Goal: Information Seeking & Learning: Learn about a topic

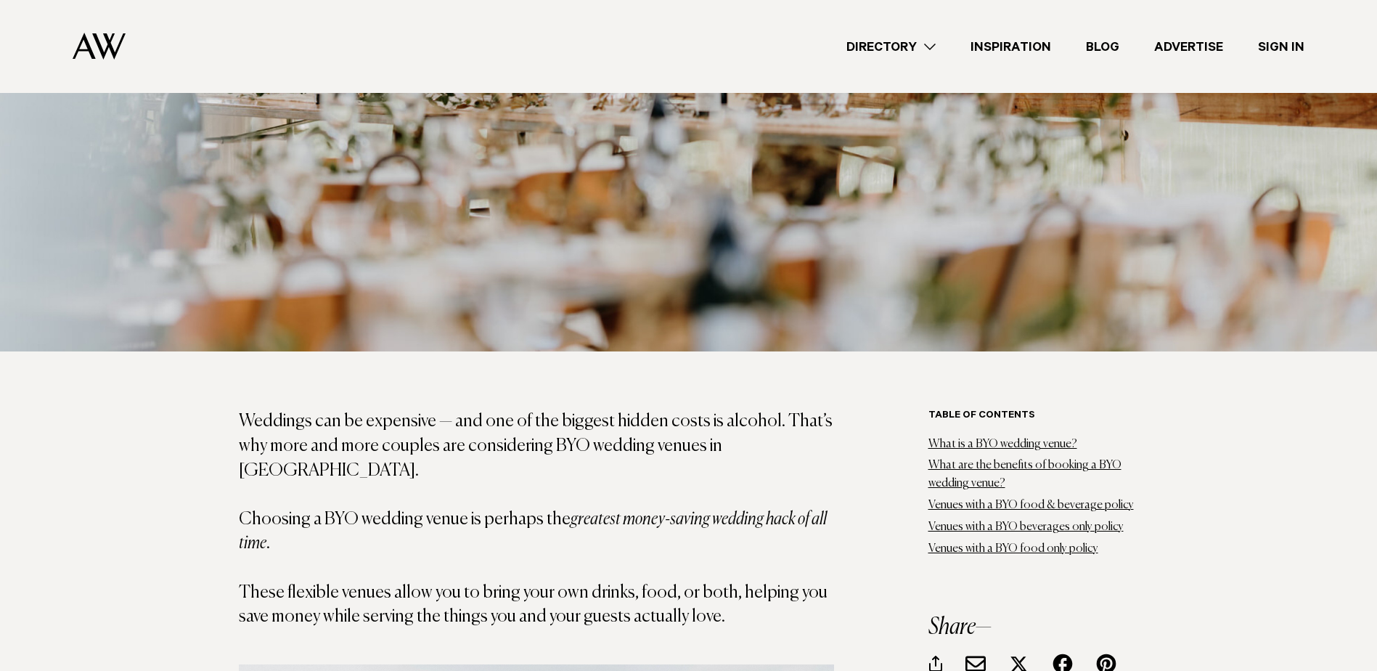
scroll to position [799, 0]
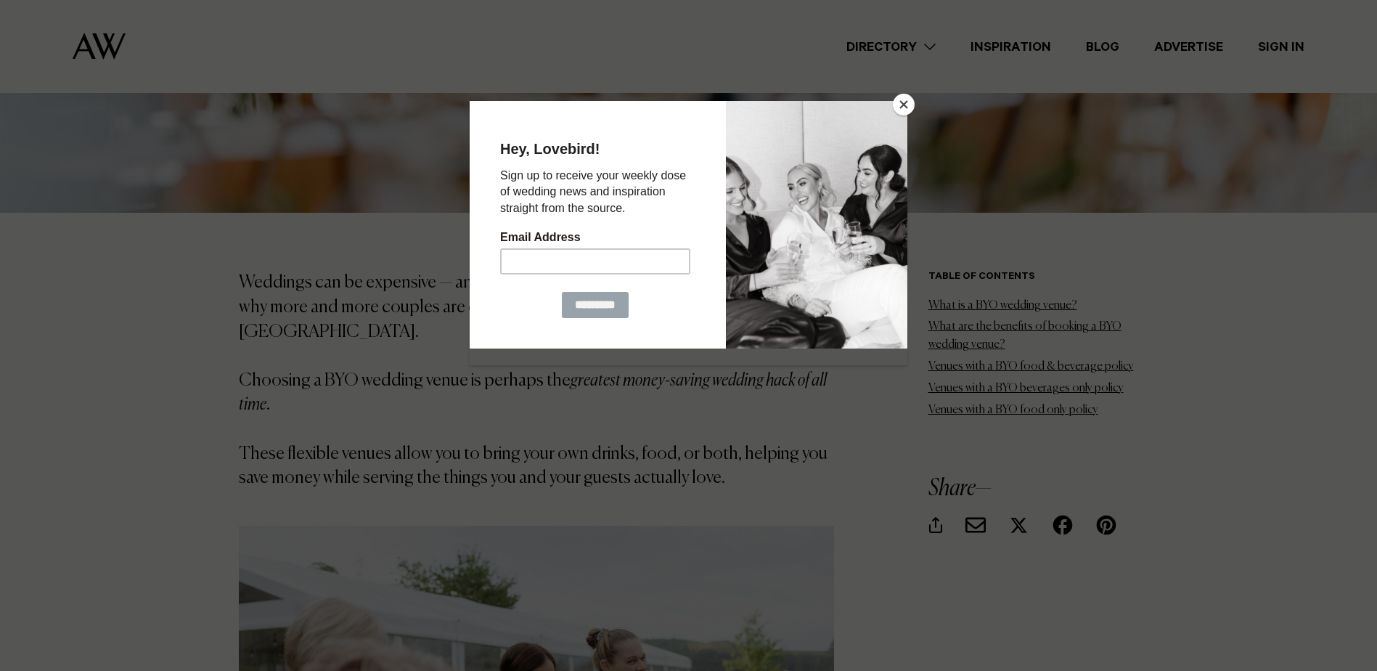
click at [907, 99] on button "Close" at bounding box center [904, 105] width 22 height 22
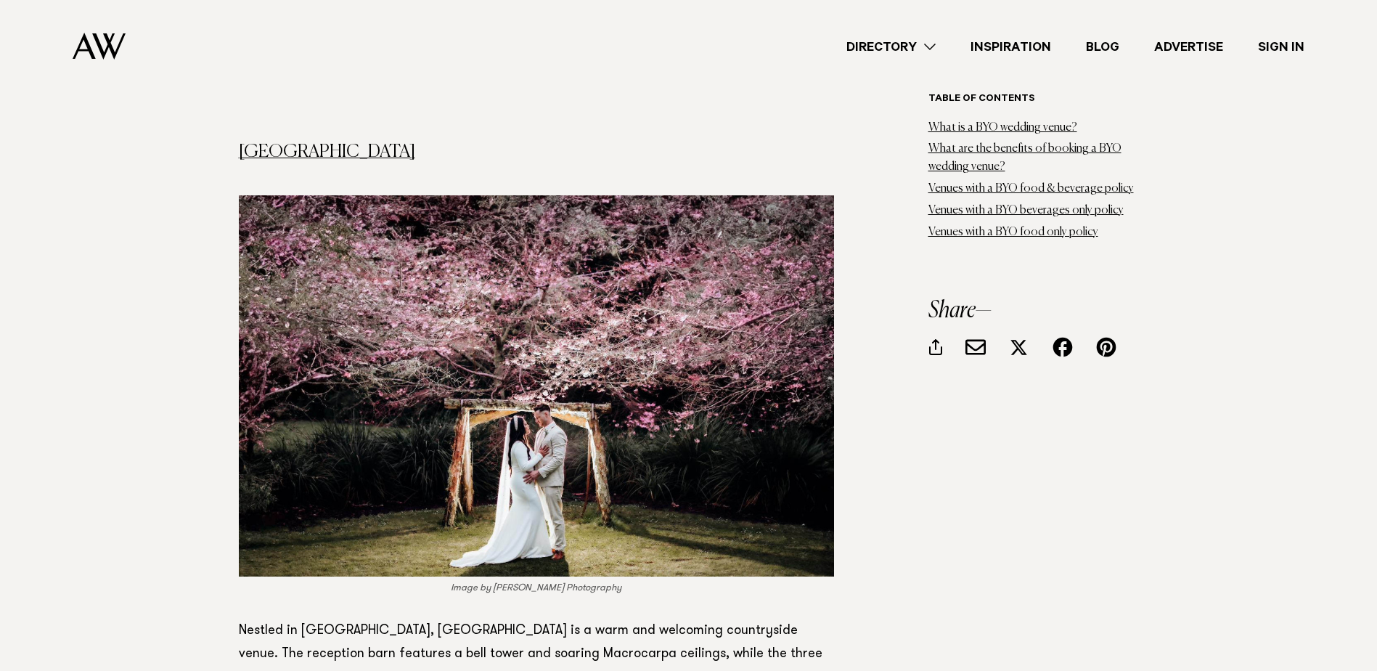
scroll to position [6898, 0]
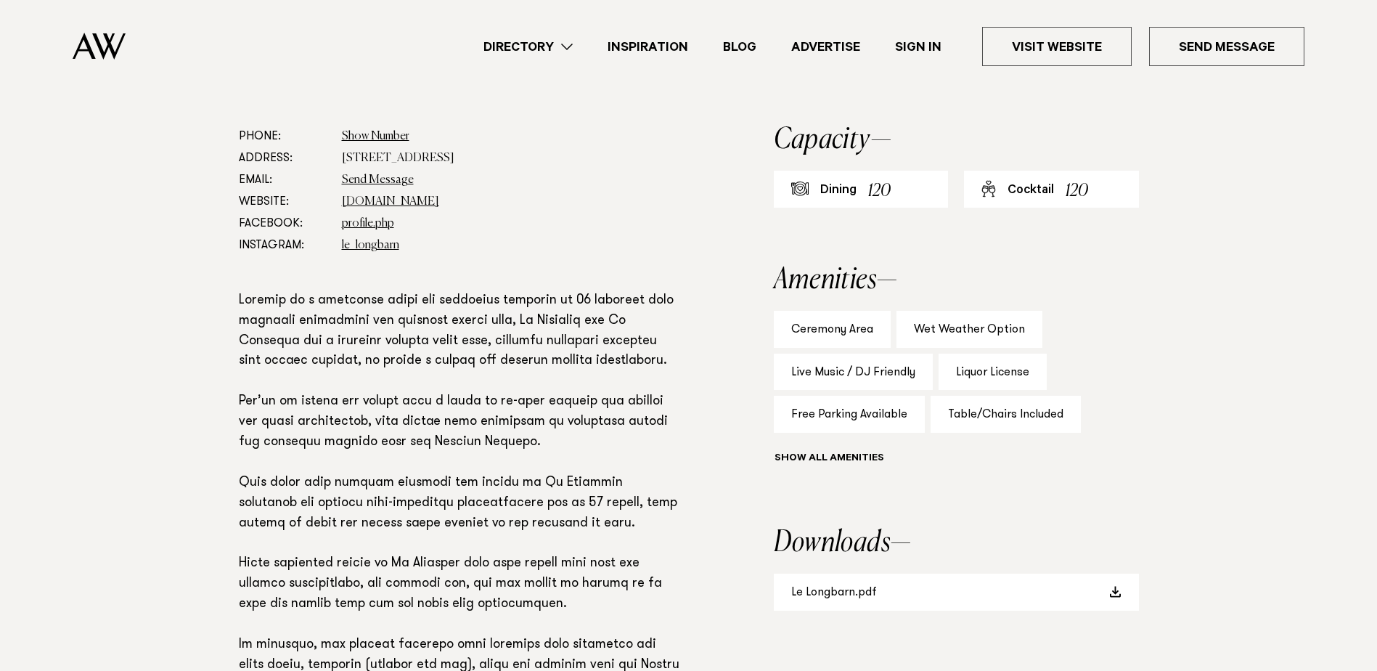
scroll to position [871, 0]
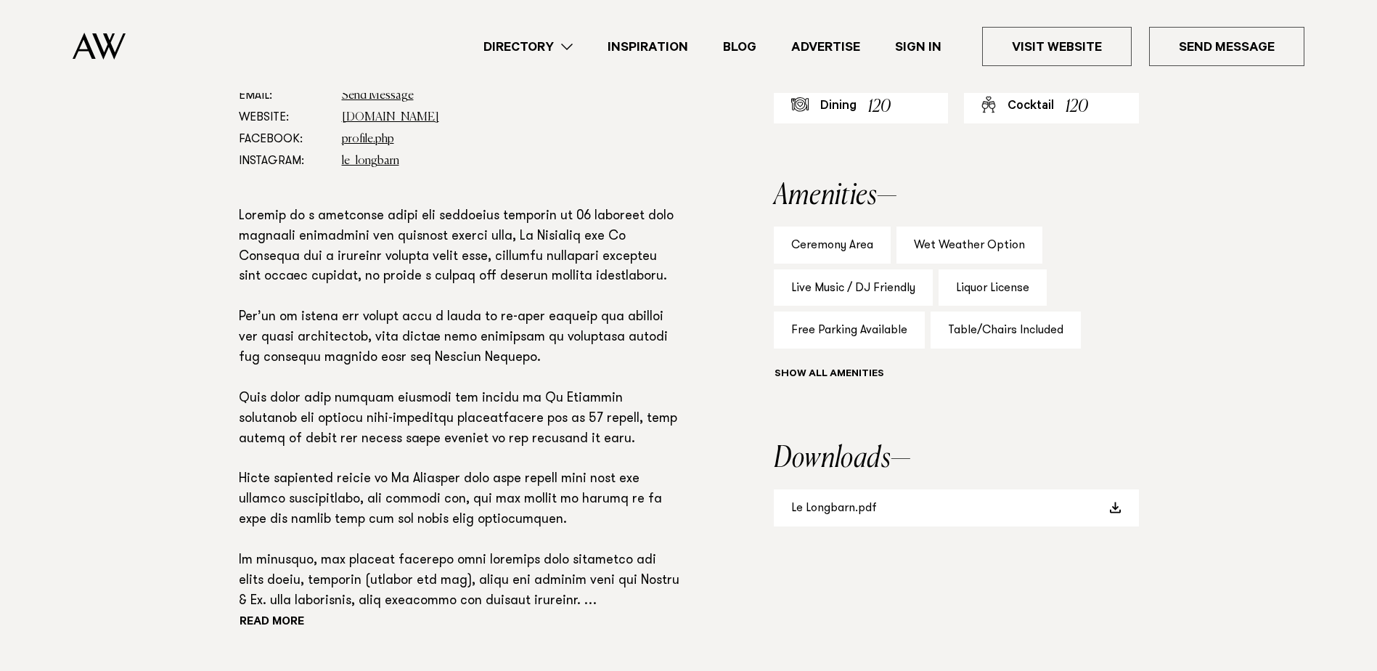
click at [844, 367] on div "Show all" at bounding box center [956, 376] width 365 height 20
click at [843, 374] on button "Show all" at bounding box center [856, 374] width 164 height 15
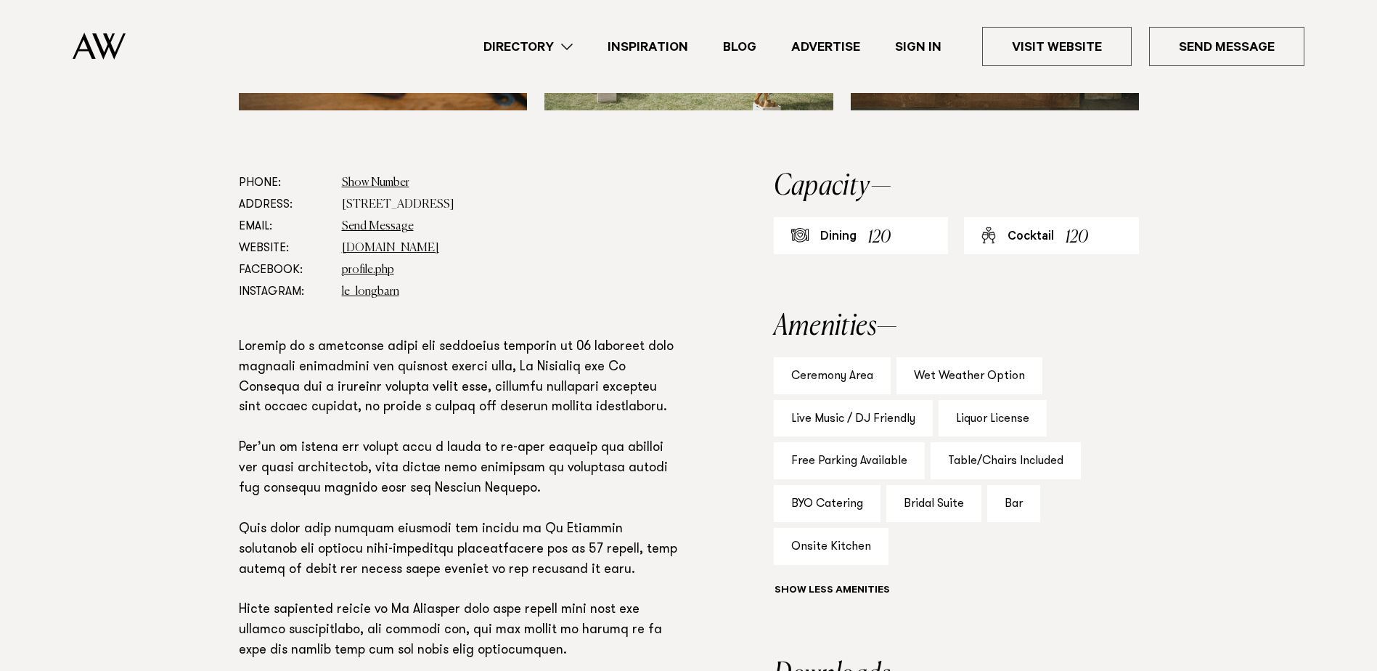
scroll to position [726, 0]
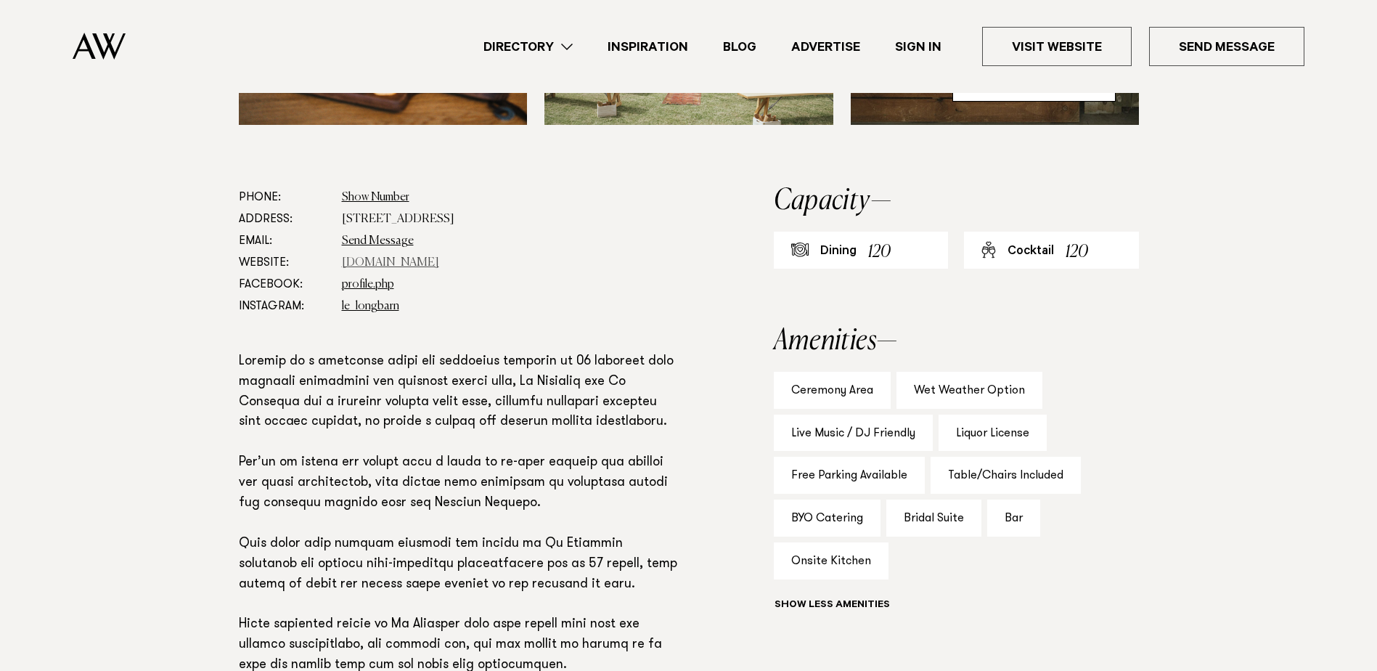
click at [418, 261] on link "www.lewoolshed.co.nz" at bounding box center [390, 263] width 97 height 12
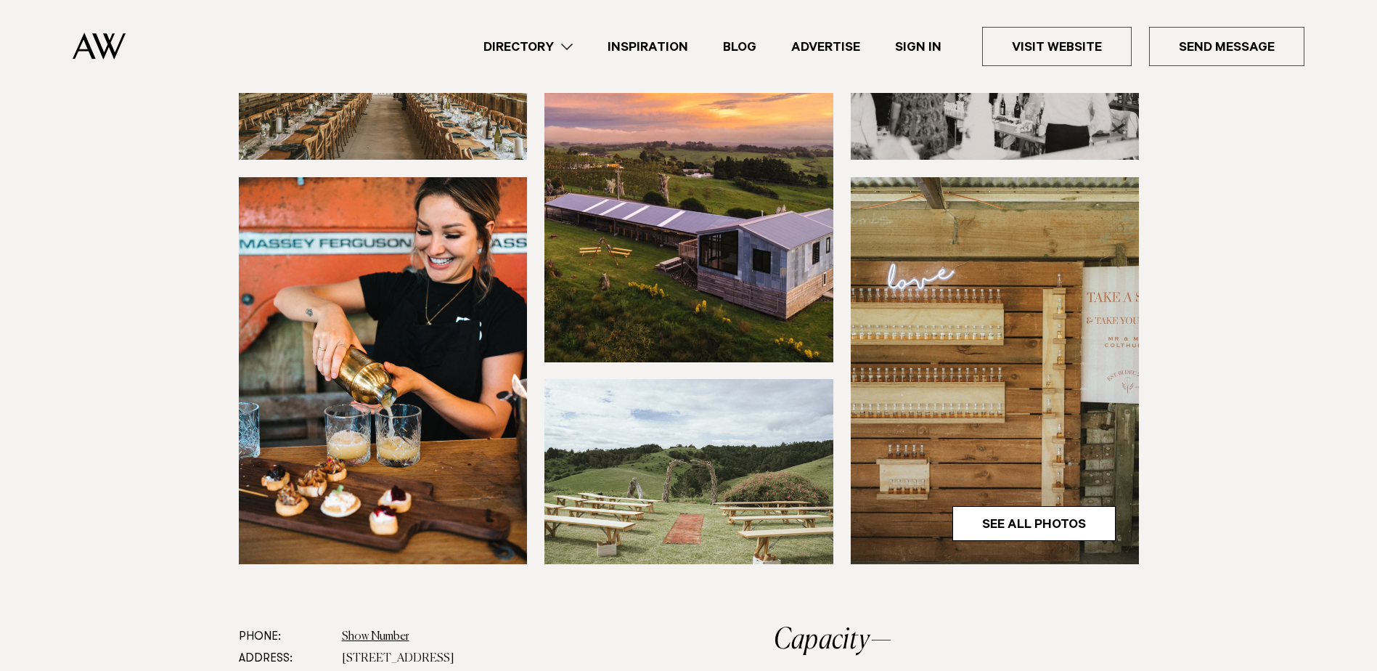
scroll to position [218, 0]
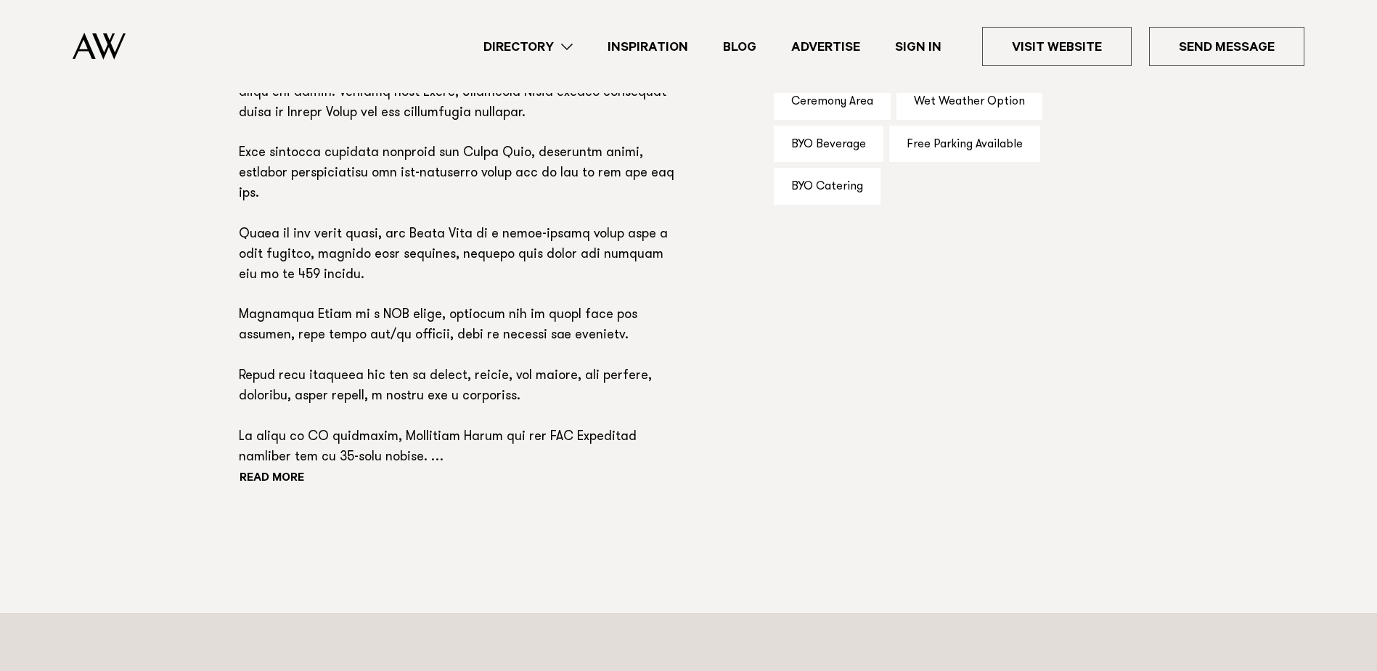
scroll to position [1017, 0]
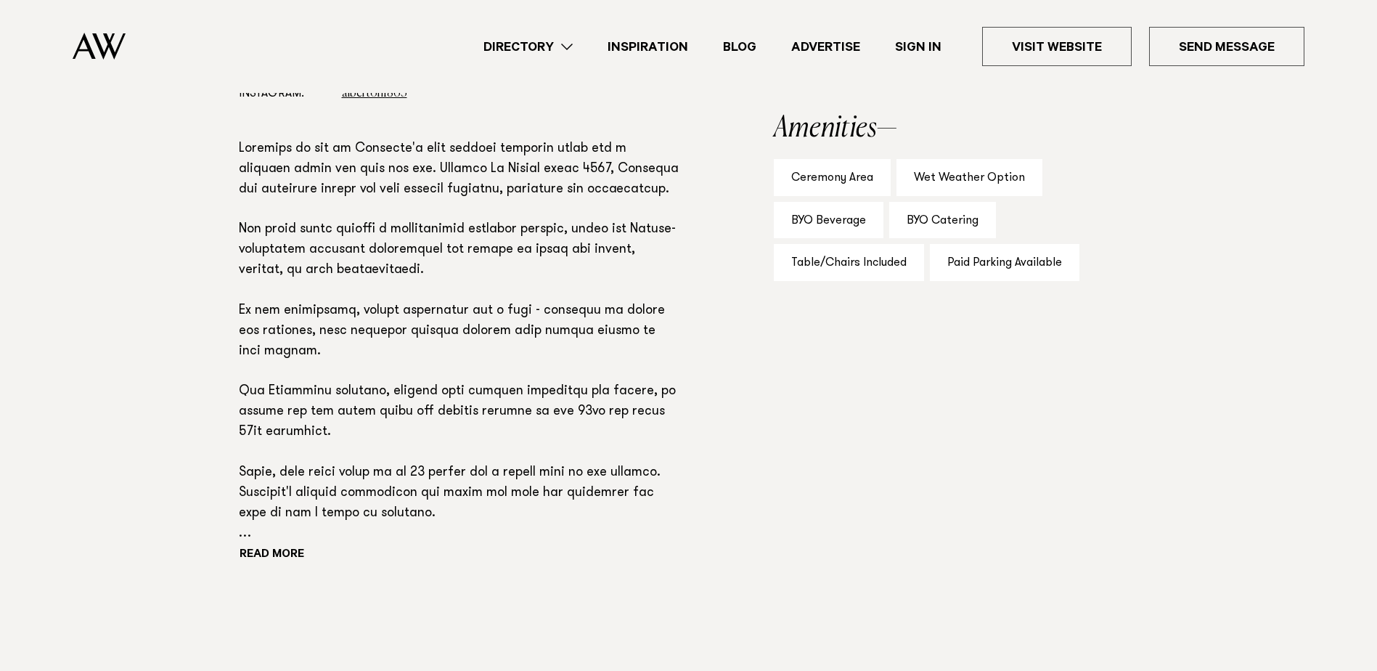
scroll to position [944, 0]
